Goal: Task Accomplishment & Management: Use online tool/utility

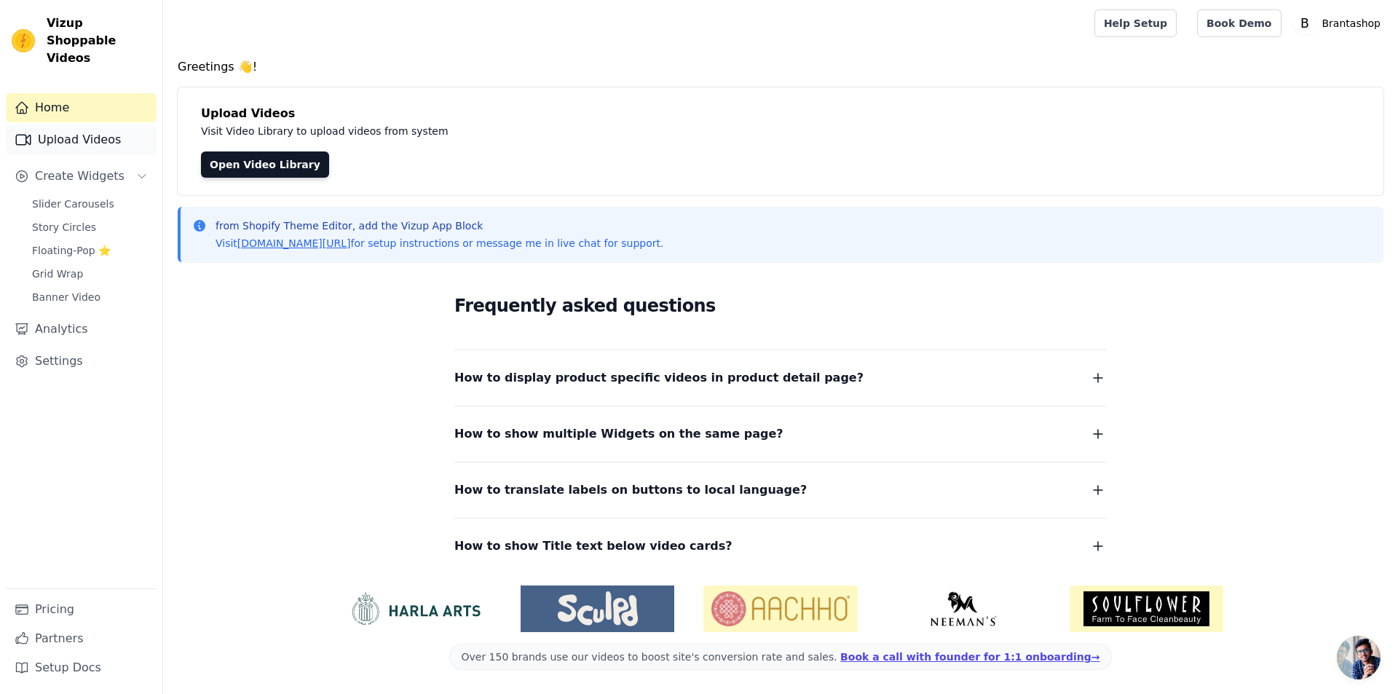
click at [93, 125] on link "Upload Videos" at bounding box center [81, 139] width 151 height 29
